Goal: Information Seeking & Learning: Learn about a topic

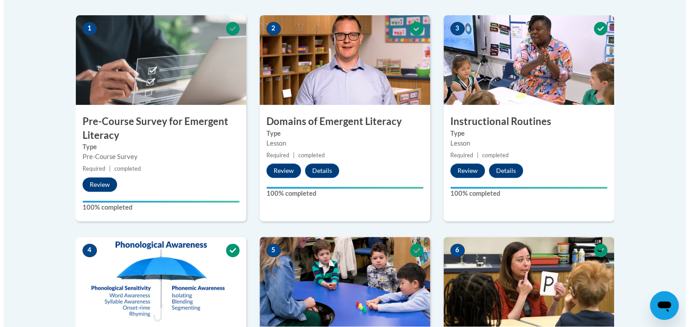
scroll to position [572, 0]
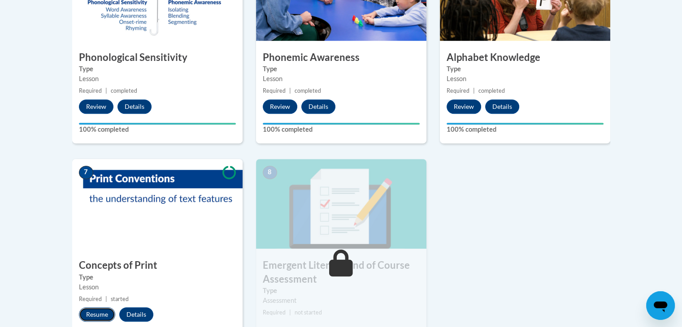
click at [88, 316] on button "Resume" at bounding box center [97, 315] width 36 height 14
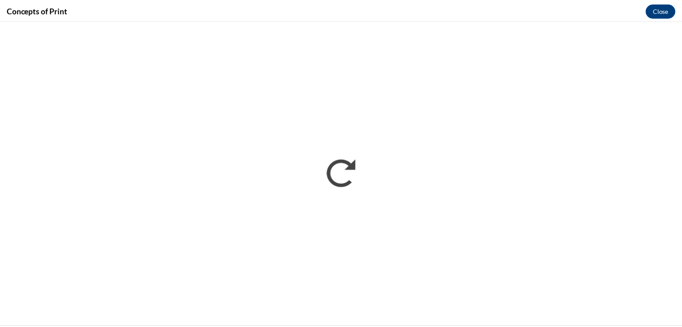
scroll to position [0, 0]
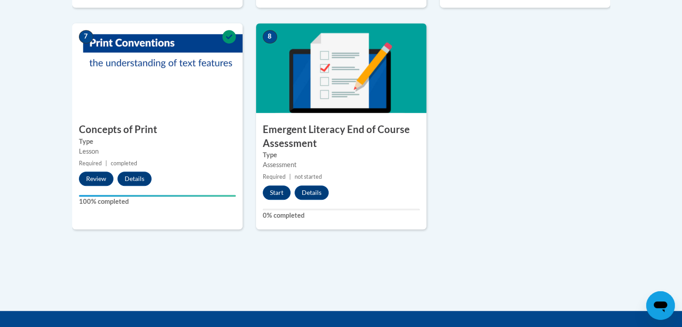
scroll to position [723, 0]
